Goal: Communication & Community: Answer question/provide support

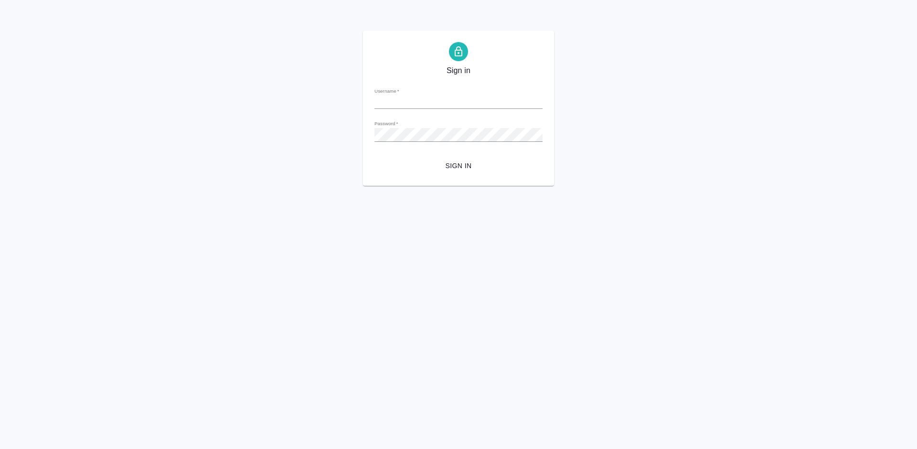
type input "olya-st1995@yandex.ru"
click at [532, 100] on input "olya-st1995@yandex.ru" at bounding box center [458, 101] width 168 height 13
drag, startPoint x: 451, startPoint y: 104, endPoint x: 372, endPoint y: 102, distance: 78.8
click at [372, 102] on div "Sign in Username   * olya-st1995@yandex.ru Password   * urlPath   * / Sign in" at bounding box center [458, 108] width 191 height 155
type input "[PERSON_NAME][EMAIL_ADDRESS][DOMAIN_NAME]"
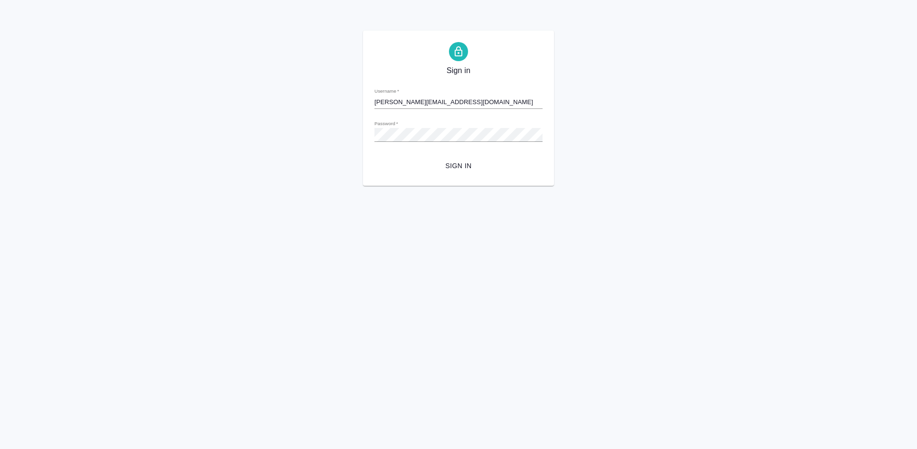
click at [453, 169] on span "Sign in" at bounding box center [458, 166] width 153 height 12
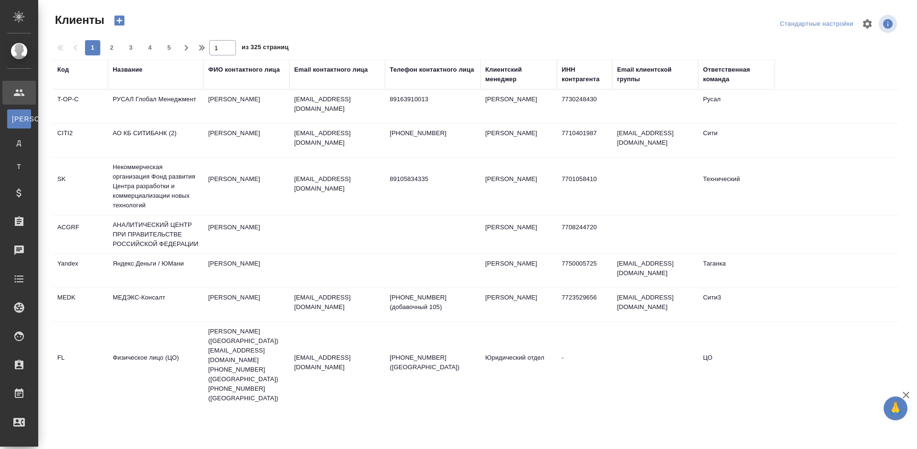
select select "RU"
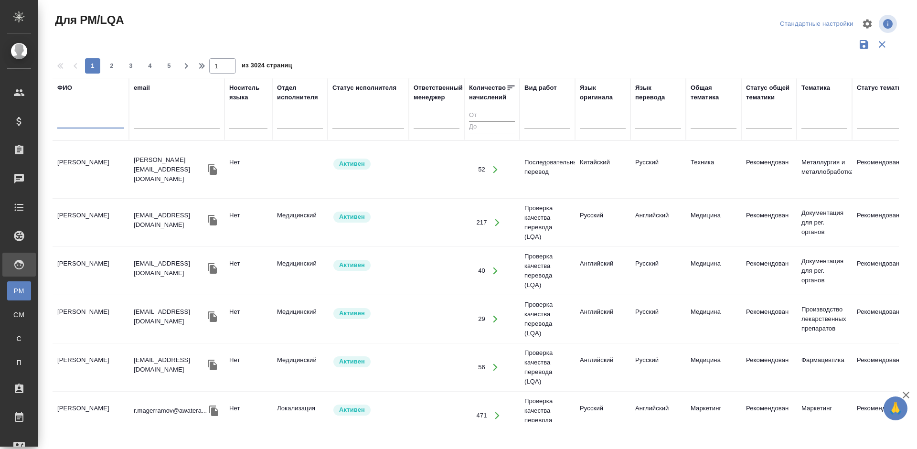
click at [96, 121] on input "text" at bounding box center [90, 123] width 67 height 12
type input "Ильин"
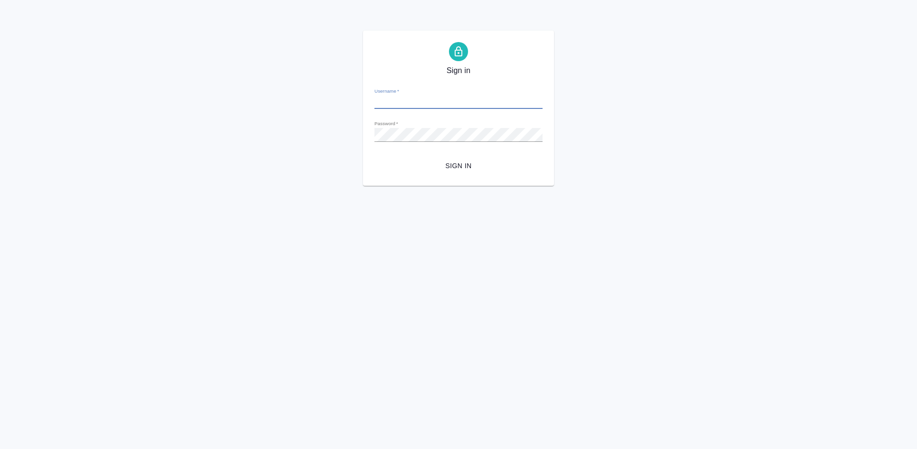
type input "[PERSON_NAME][EMAIL_ADDRESS][DOMAIN_NAME]"
click at [452, 167] on span "Sign in" at bounding box center [458, 166] width 153 height 12
type input "[PERSON_NAME][EMAIL_ADDRESS][DOMAIN_NAME]"
click at [466, 161] on span "Sign in" at bounding box center [458, 166] width 153 height 12
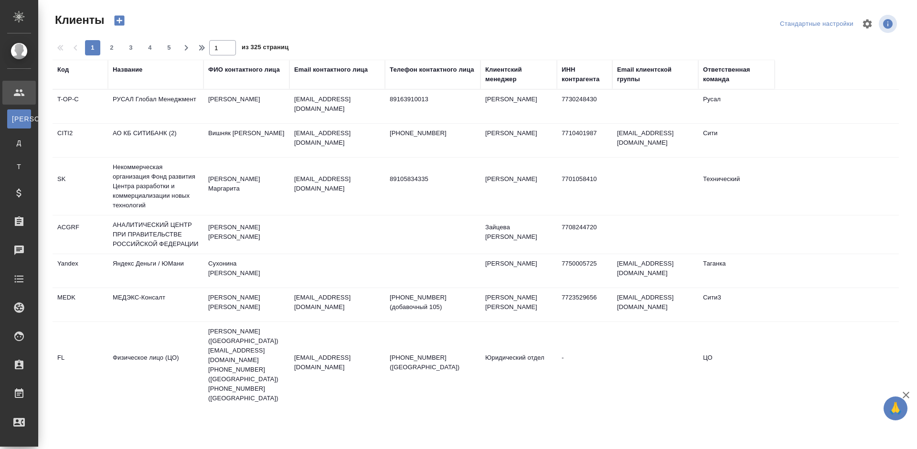
select select "RU"
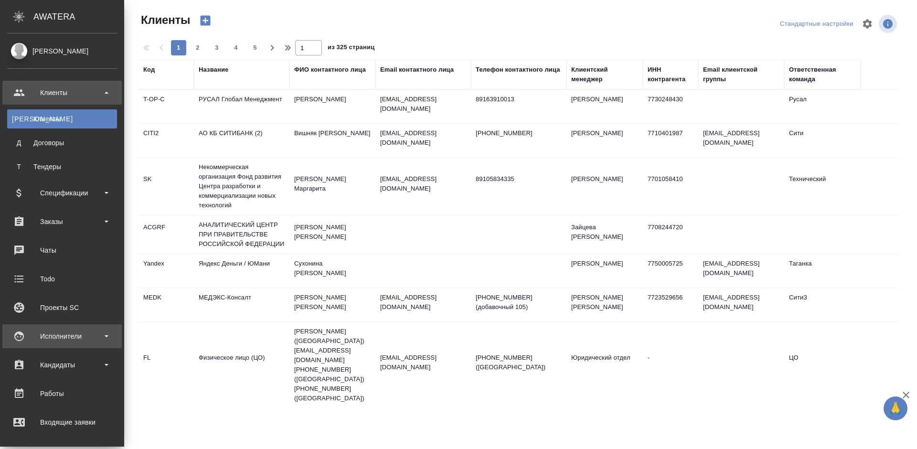
click at [94, 339] on div "Исполнители" at bounding box center [62, 336] width 110 height 14
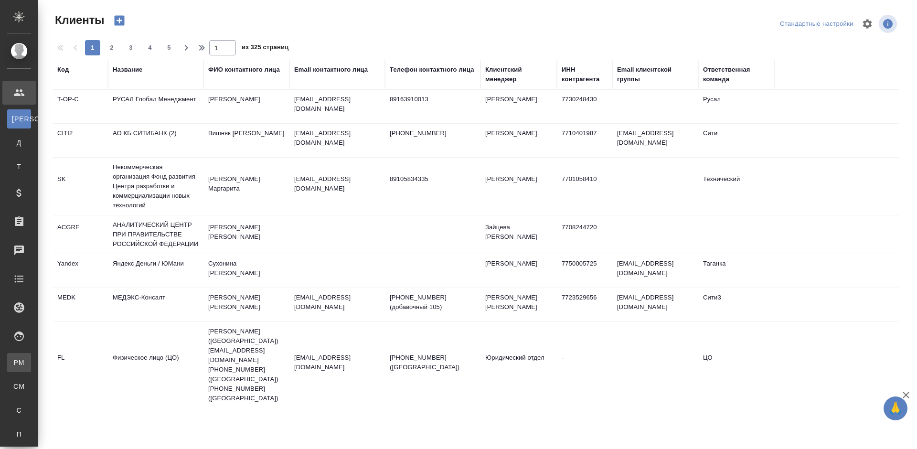
click at [14, 360] on div "Для PM/LQA" at bounding box center [7, 363] width 14 height 10
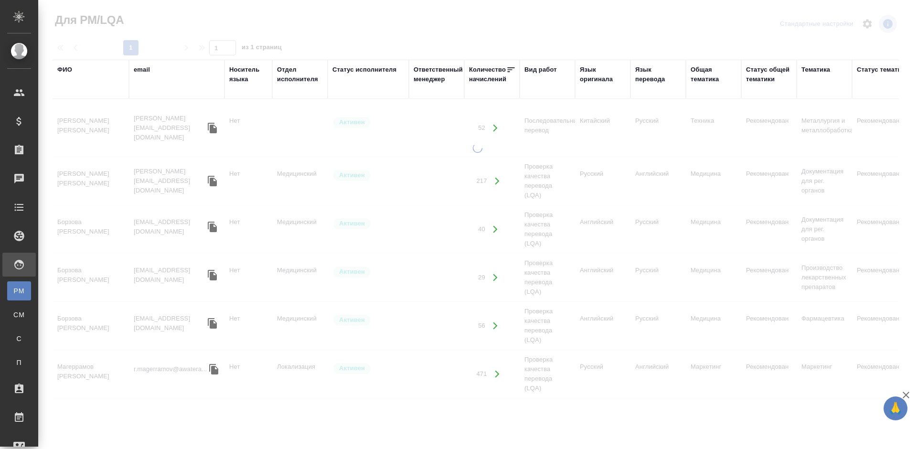
click at [67, 68] on div "ФИО" at bounding box center [64, 70] width 15 height 10
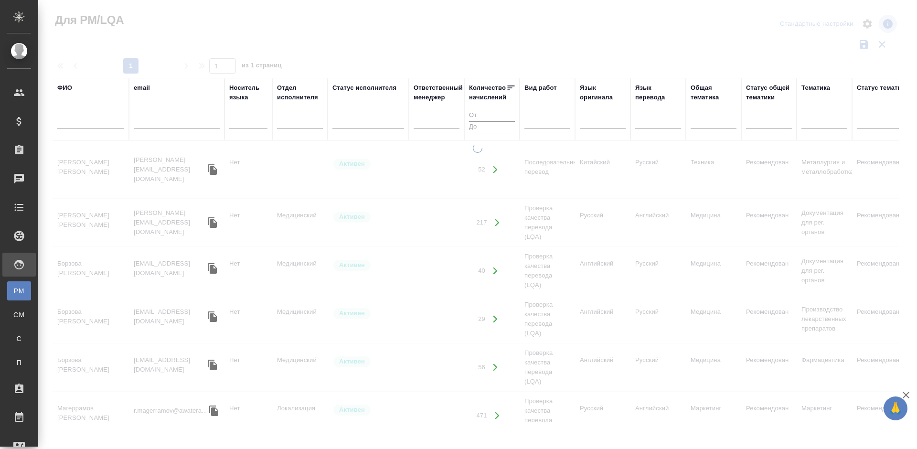
click at [98, 123] on input "text" at bounding box center [90, 123] width 67 height 12
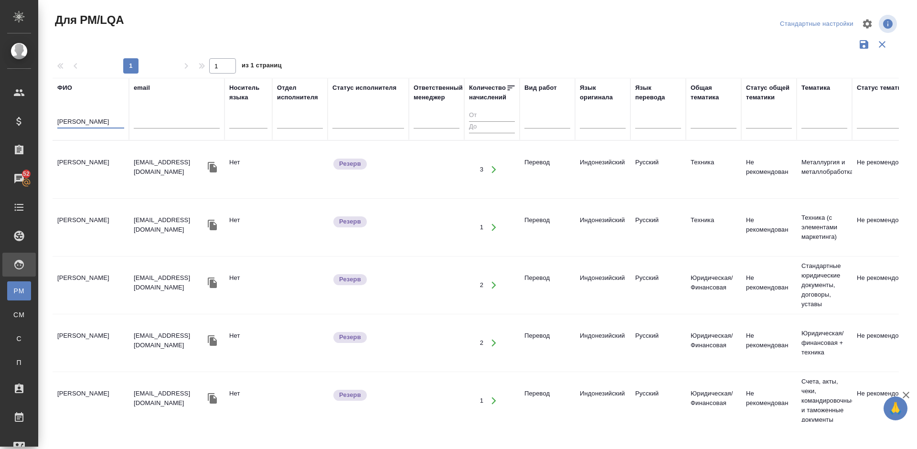
type input "Ильин Дми"
click at [104, 179] on td "Ильин Дмитрий Львович" at bounding box center [91, 169] width 76 height 33
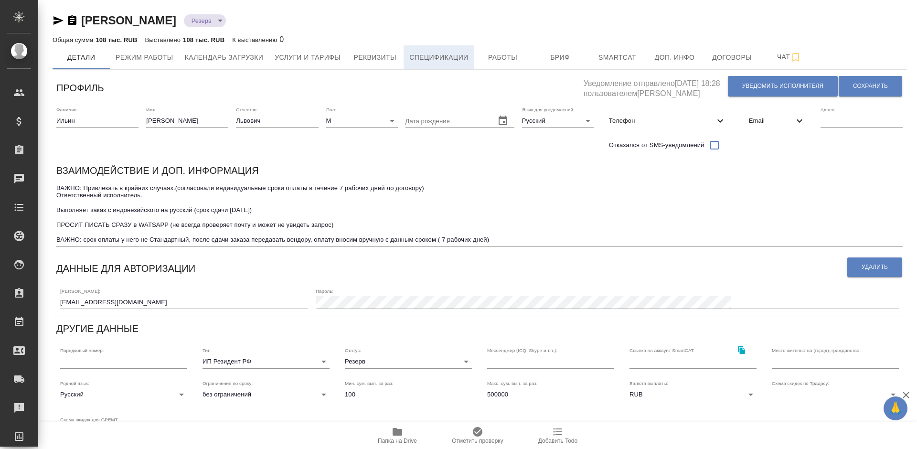
click at [444, 58] on span "Спецификации" at bounding box center [438, 58] width 59 height 12
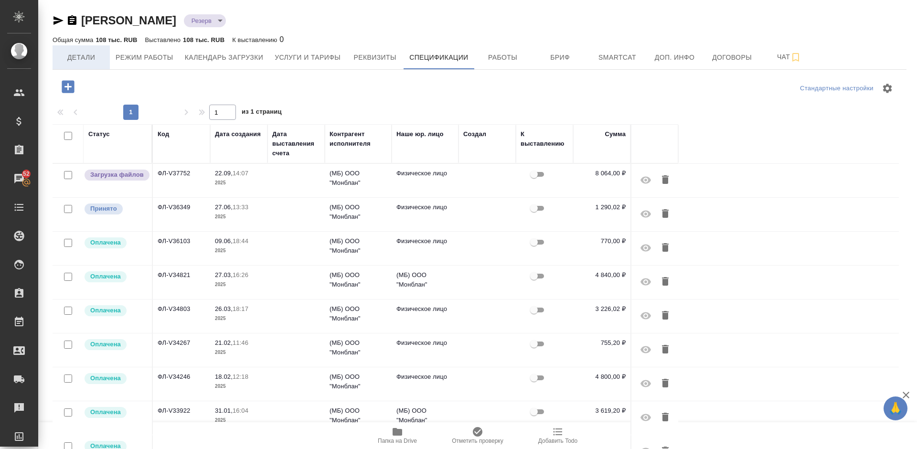
click at [99, 53] on span "Детали" at bounding box center [81, 58] width 46 height 12
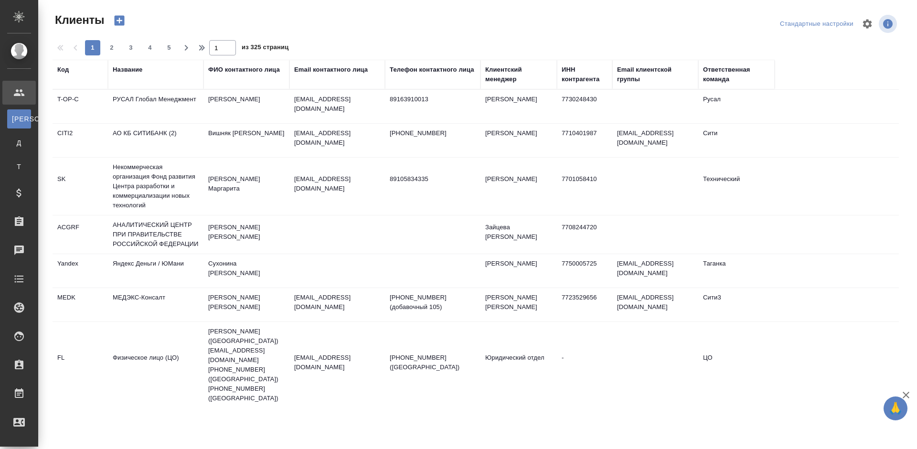
select select "RU"
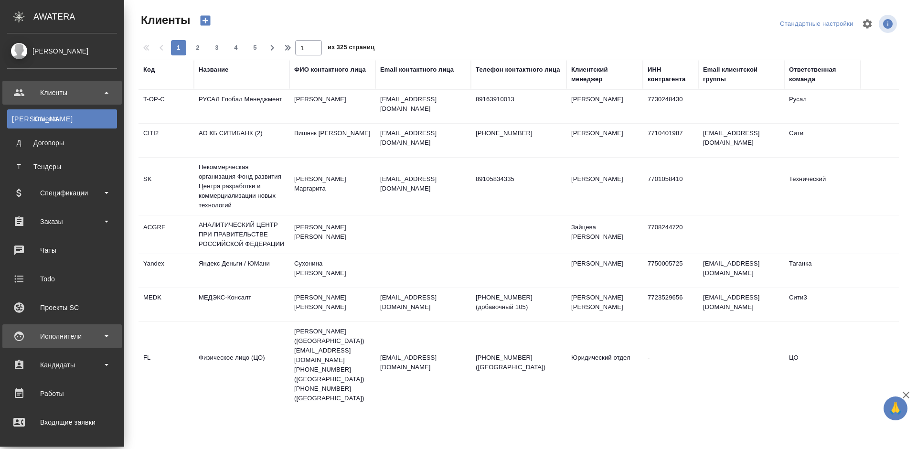
click at [86, 338] on div "Исполнители" at bounding box center [62, 336] width 110 height 14
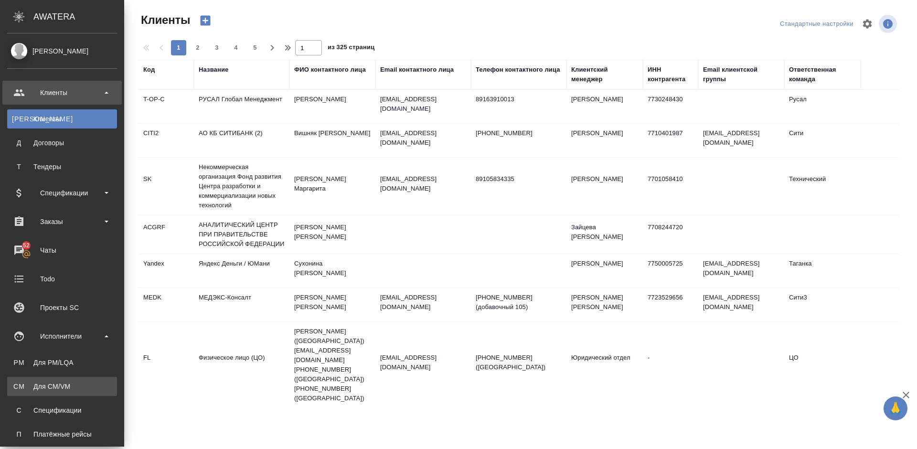
click at [78, 382] on div "Для CM/VM" at bounding box center [62, 386] width 100 height 10
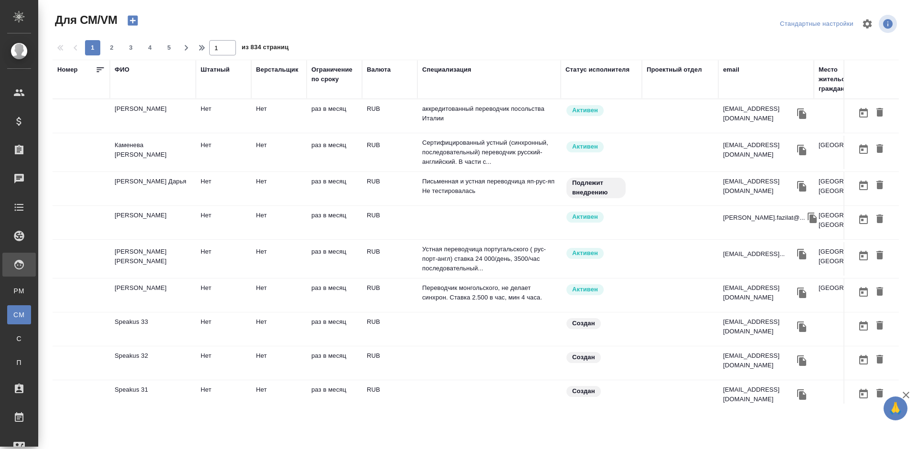
click at [169, 189] on td "[PERSON_NAME] Дарья" at bounding box center [153, 188] width 86 height 33
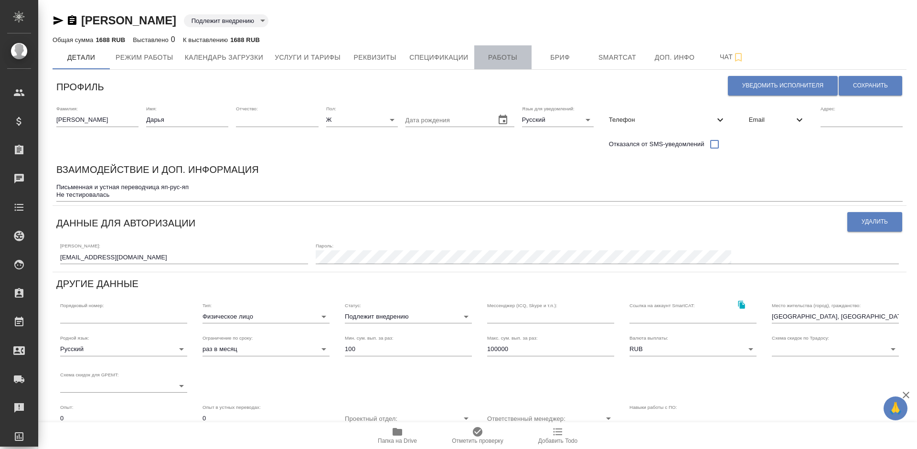
click at [497, 61] on span "Работы" at bounding box center [503, 58] width 46 height 12
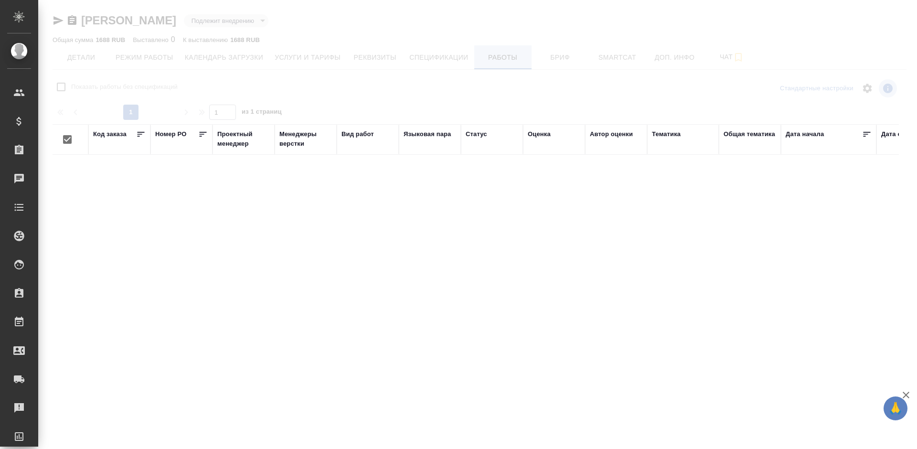
checkbox input "false"
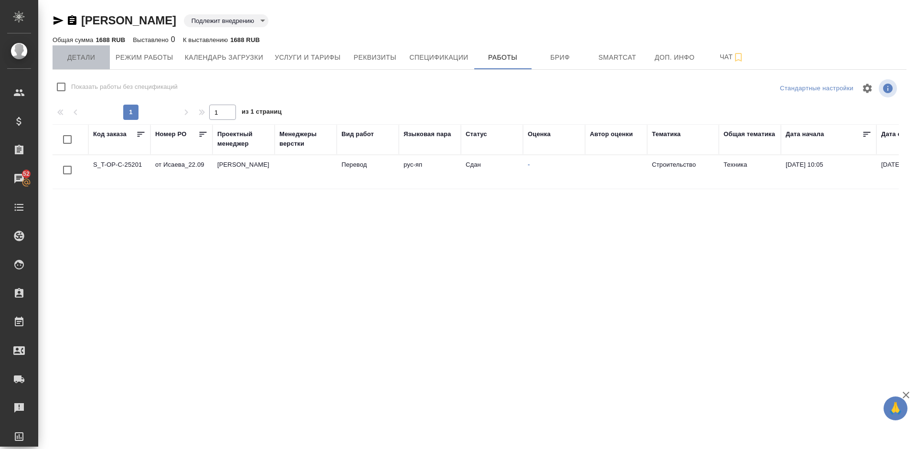
click at [92, 55] on span "Детали" at bounding box center [81, 58] width 46 height 12
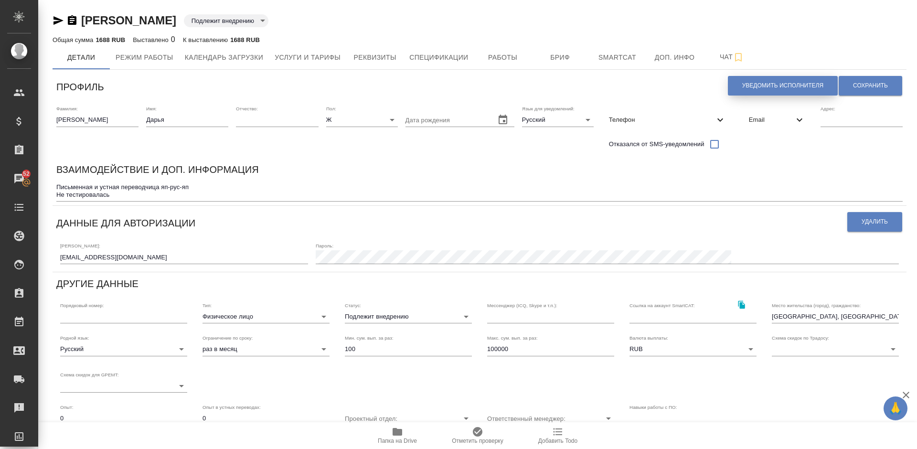
click at [781, 87] on span "Уведомить исполнителя" at bounding box center [782, 86] width 81 height 8
type textarea "Добрый день, Дарья! Ознакомиться с подробной информацией по выполненным работам…"
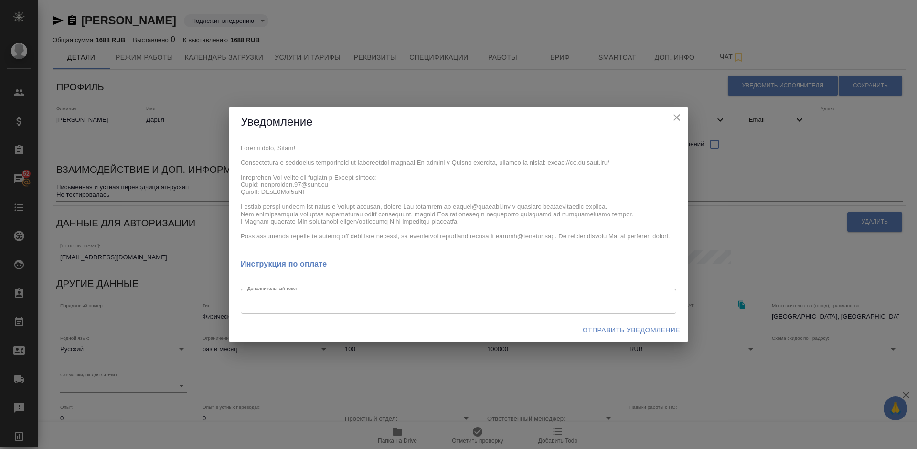
click at [615, 327] on span "Отправить уведомление" at bounding box center [631, 330] width 97 height 12
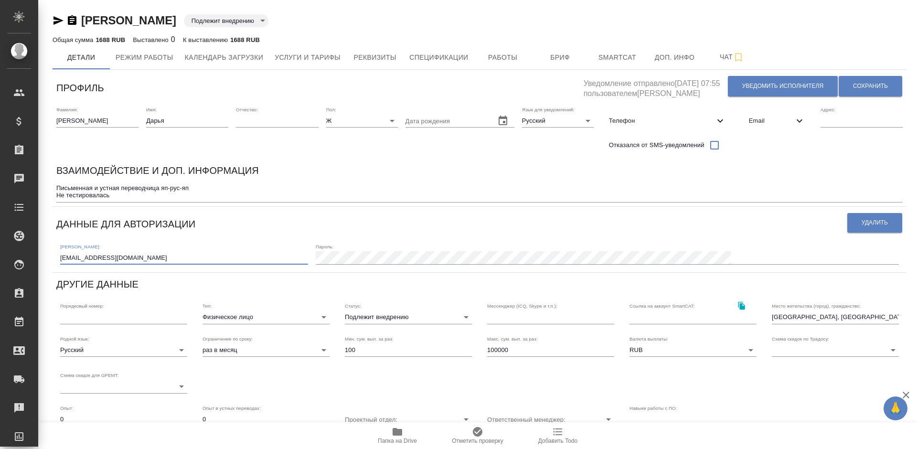
drag, startPoint x: 129, startPoint y: 259, endPoint x: 61, endPoint y: 257, distance: 68.3
click at [61, 257] on input "[EMAIL_ADDRESS][DOMAIN_NAME]" at bounding box center [184, 257] width 248 height 13
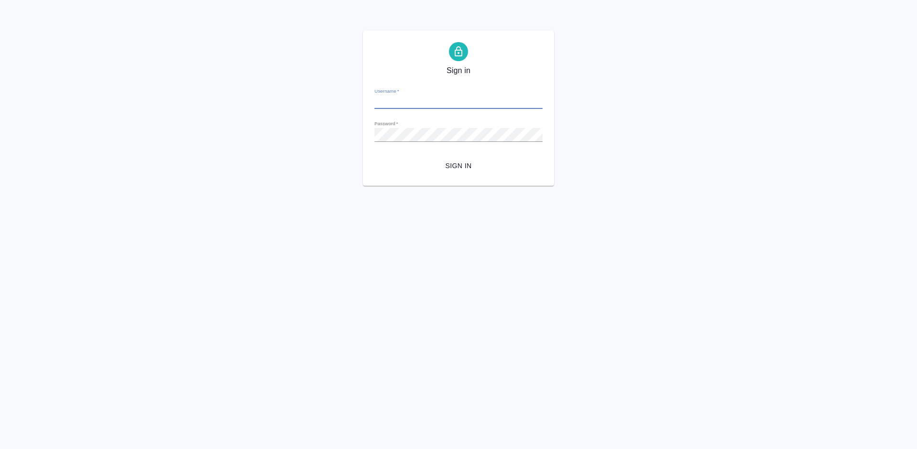
type input "[PERSON_NAME][EMAIL_ADDRESS][DOMAIN_NAME]"
click at [460, 170] on span "Sign in" at bounding box center [458, 166] width 153 height 12
type input "[PERSON_NAME][EMAIL_ADDRESS][DOMAIN_NAME]"
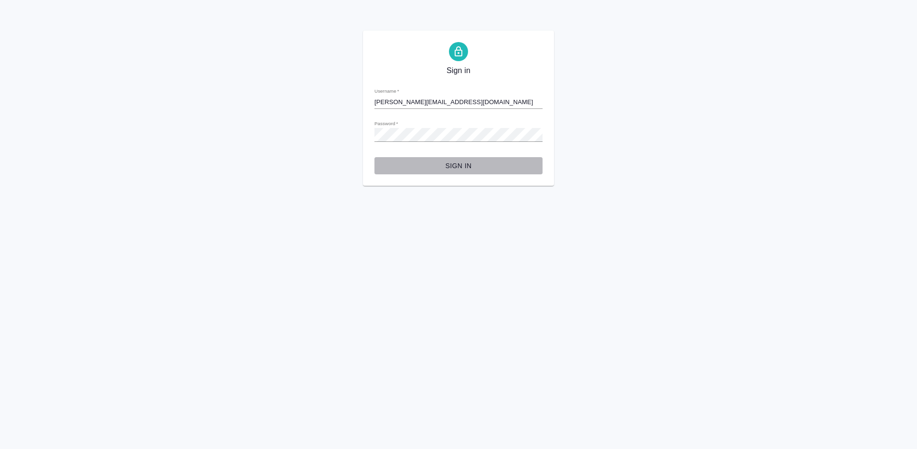
click at [459, 160] on span "Sign in" at bounding box center [458, 166] width 153 height 12
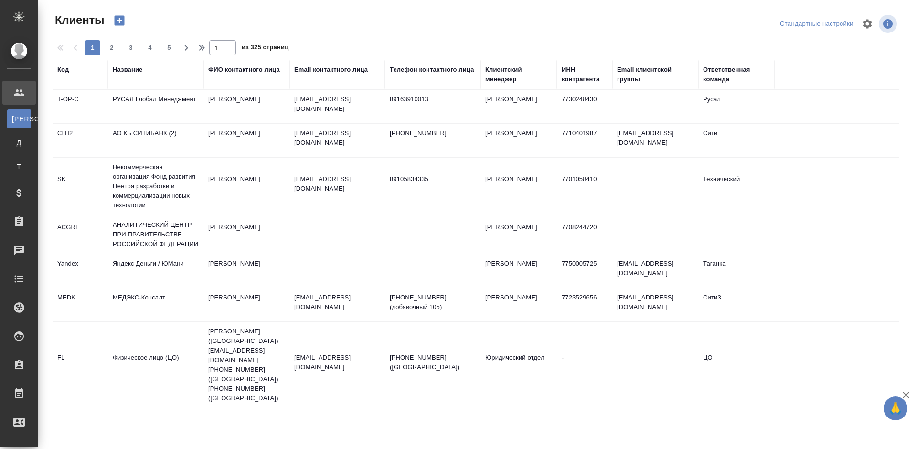
select select "RU"
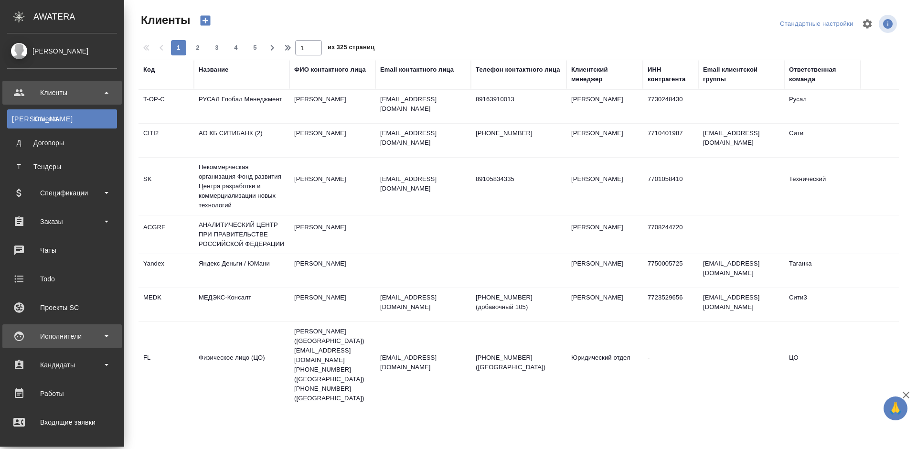
click at [88, 328] on div "Исполнители" at bounding box center [61, 336] width 119 height 24
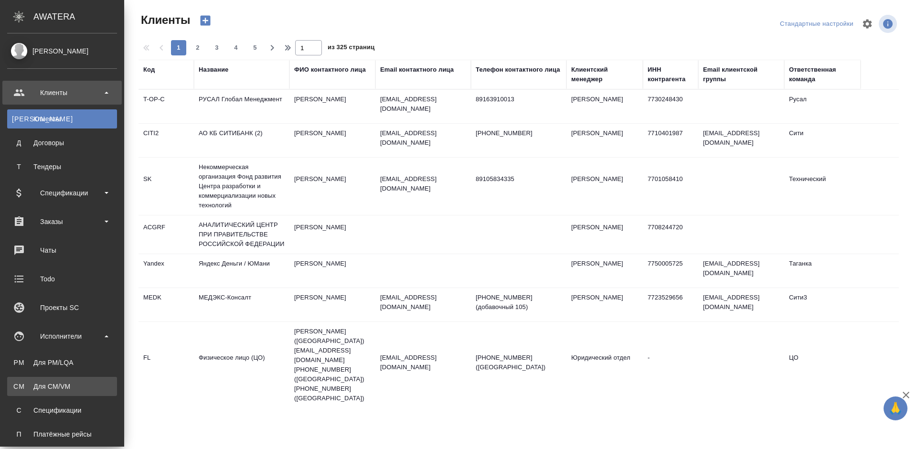
click at [82, 382] on div "Для CM/VM" at bounding box center [62, 386] width 100 height 10
select select "RU"
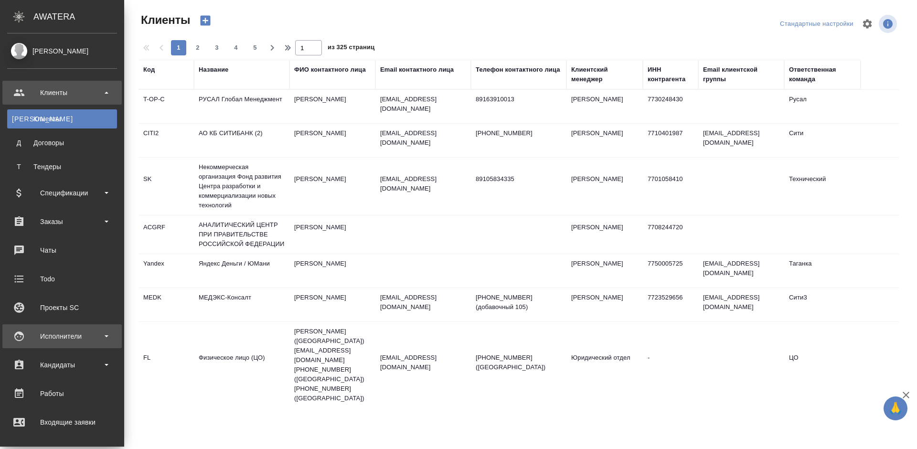
click at [86, 335] on div "Исполнители" at bounding box center [62, 336] width 110 height 14
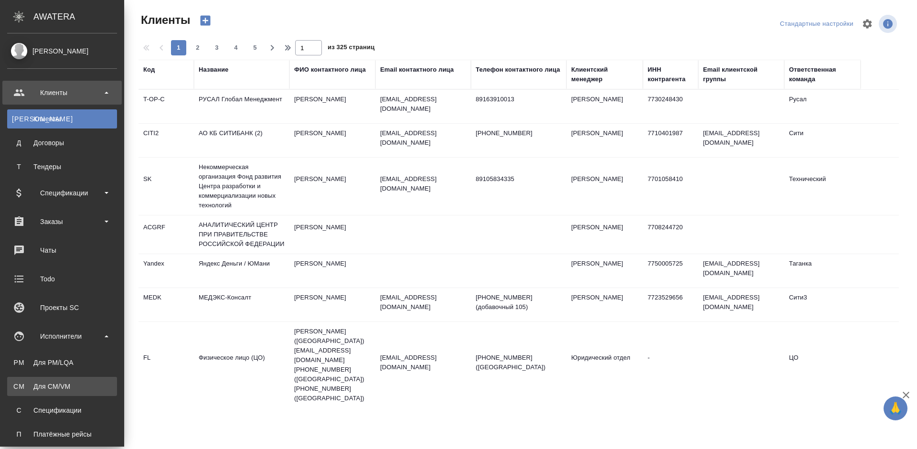
click at [88, 384] on div "Для CM/VM" at bounding box center [62, 386] width 100 height 10
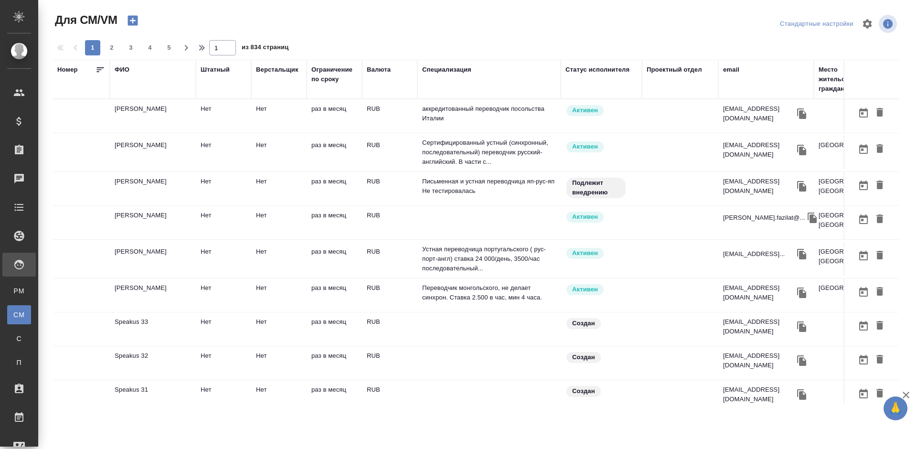
click at [177, 187] on td "[PERSON_NAME]" at bounding box center [153, 188] width 86 height 33
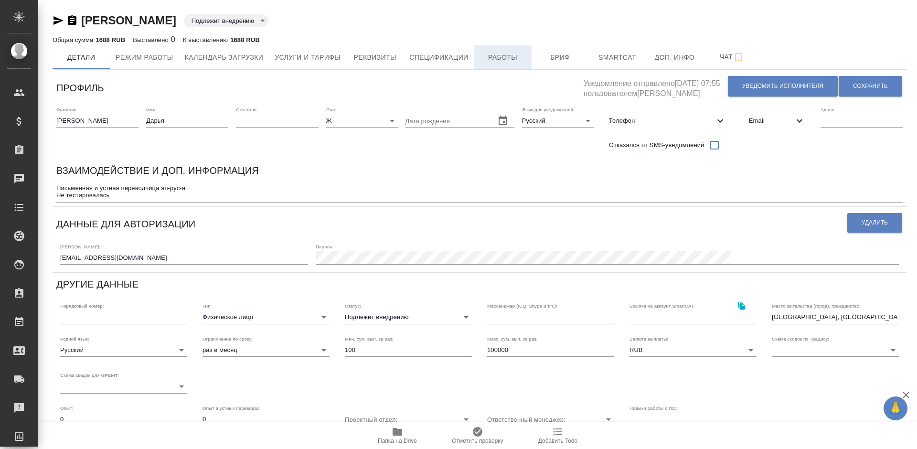
click at [498, 55] on span "Работы" at bounding box center [503, 58] width 46 height 12
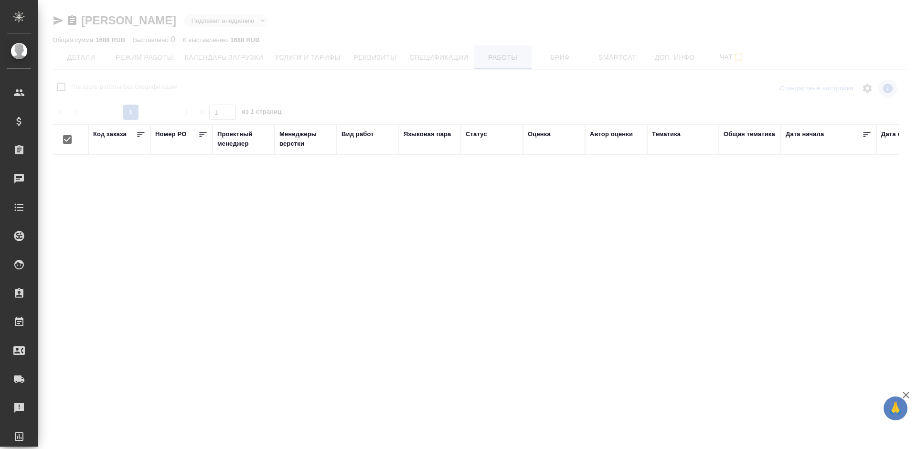
checkbox input "false"
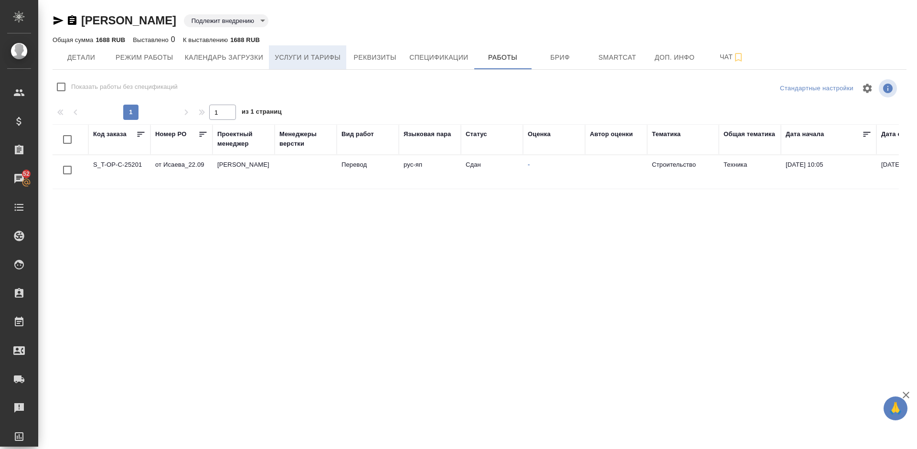
click at [318, 54] on span "Услуги и тарифы" at bounding box center [308, 58] width 66 height 12
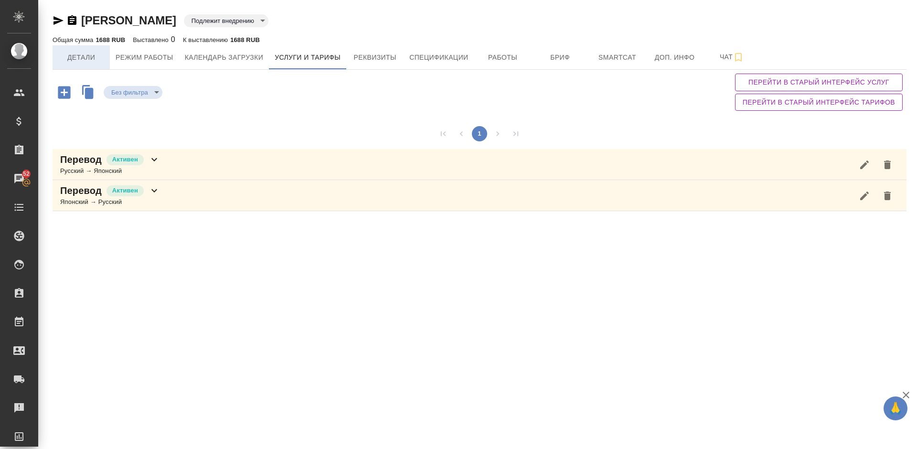
click at [87, 59] on span "Детали" at bounding box center [81, 58] width 46 height 12
